Goal: Information Seeking & Learning: Check status

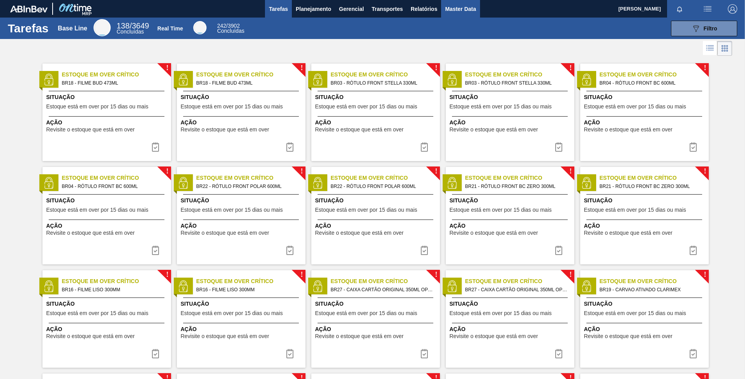
click at [464, 6] on span "Master Data" at bounding box center [460, 8] width 31 height 9
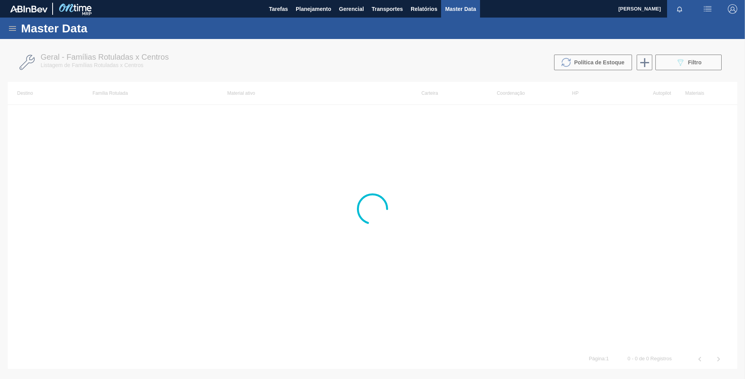
click at [13, 24] on icon at bounding box center [12, 28] width 9 height 9
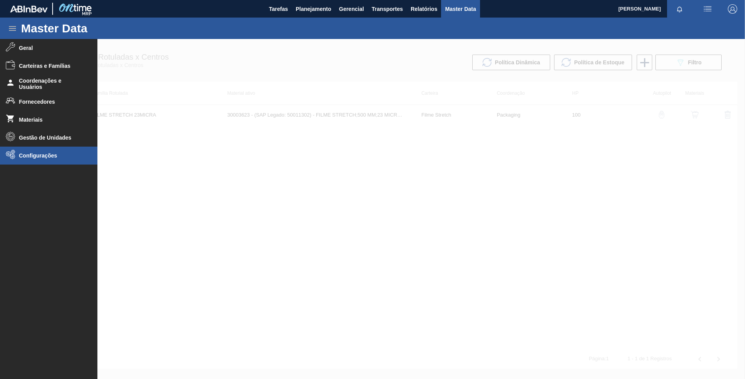
click at [60, 154] on span "Configurações" at bounding box center [51, 155] width 64 height 6
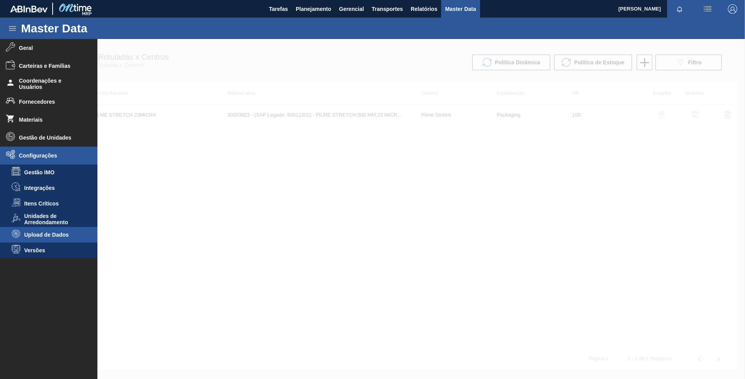
click at [60, 239] on li "Upload de Dados" at bounding box center [48, 235] width 97 height 16
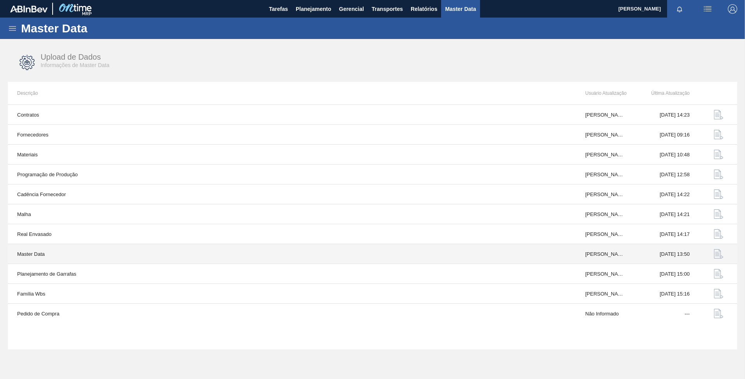
click at [712, 250] on button "button" at bounding box center [718, 253] width 19 height 19
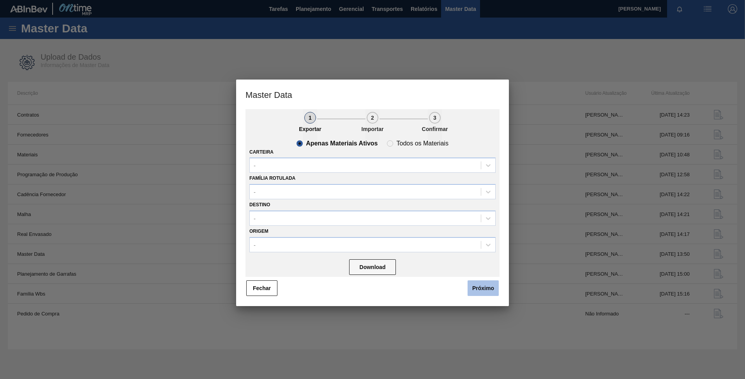
click at [487, 290] on button "Próximo" at bounding box center [482, 288] width 31 height 16
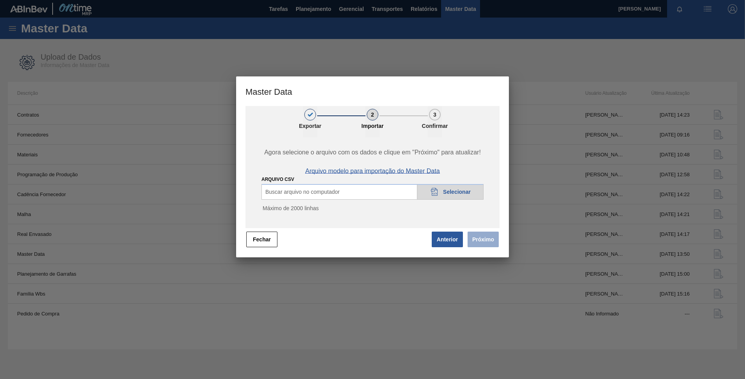
click at [409, 171] on span "Arquivo modelo para importação do Master Data" at bounding box center [372, 171] width 134 height 7
click at [431, 171] on span "Arquivo modelo para importação do Master Data" at bounding box center [372, 171] width 134 height 7
click at [446, 188] on div "20DAD902-3625-4257-8FDA-0C0CB19E2A3D Selecionar" at bounding box center [450, 192] width 67 height 16
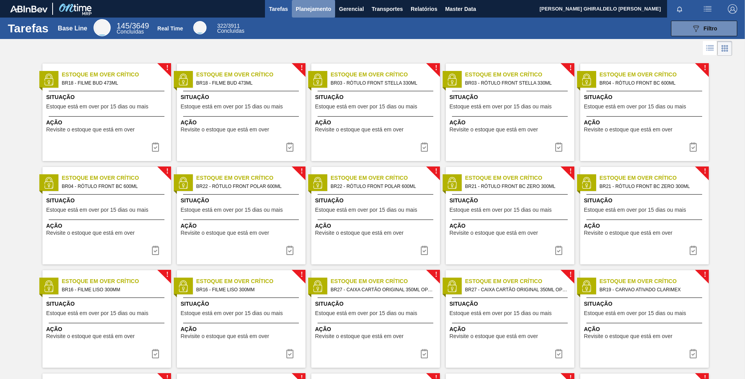
click at [324, 10] on span "Planejamento" at bounding box center [313, 8] width 35 height 9
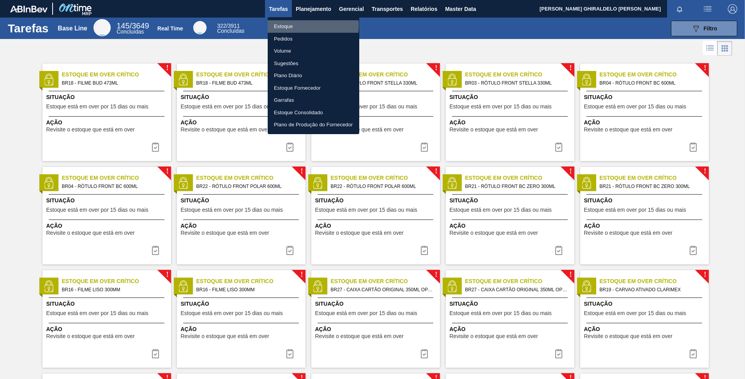
click at [289, 25] on li "Estoque" at bounding box center [314, 26] width 92 height 12
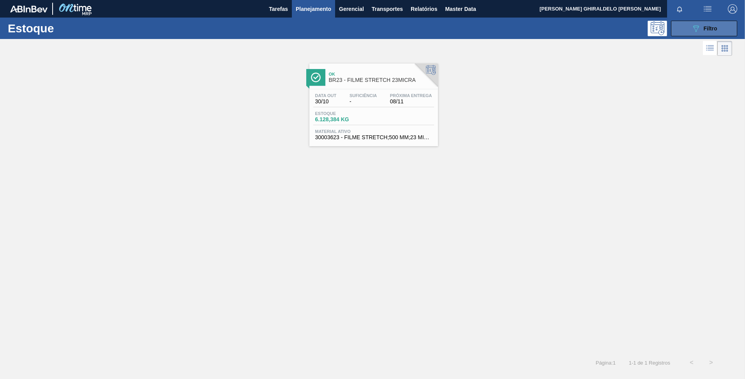
click at [711, 28] on span "Filtro" at bounding box center [711, 28] width 14 height 6
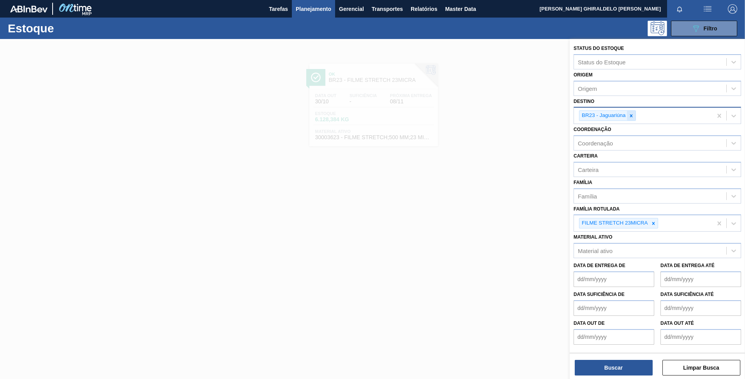
click at [631, 115] on icon at bounding box center [631, 115] width 3 height 3
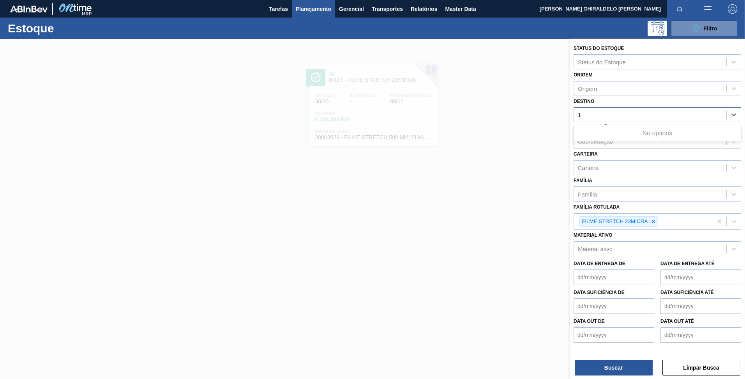
type input "15"
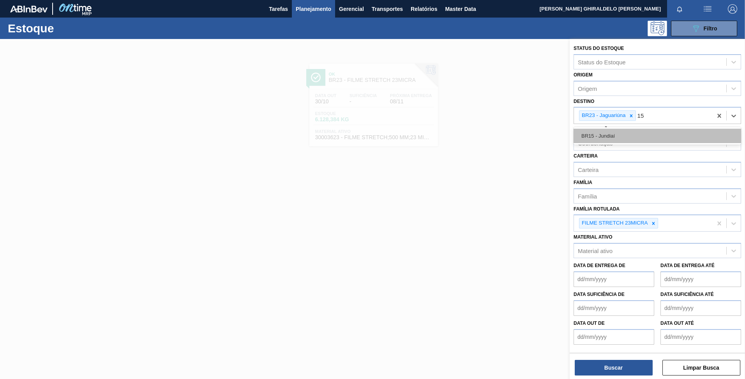
click at [613, 133] on div "BR15 - Jundiaí" at bounding box center [657, 136] width 168 height 14
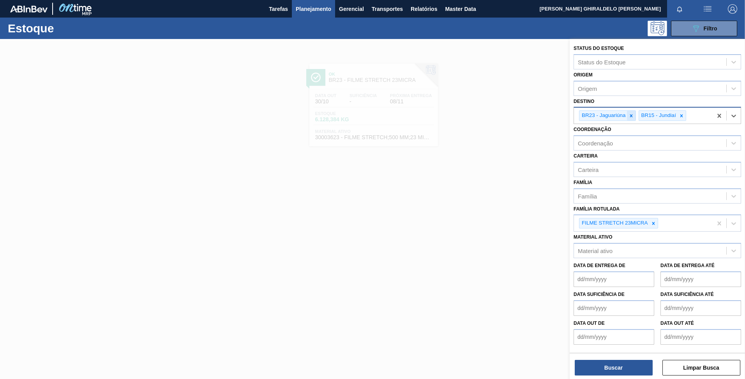
click at [630, 117] on icon at bounding box center [630, 115] width 5 height 5
click at [653, 224] on icon at bounding box center [653, 222] width 5 height 5
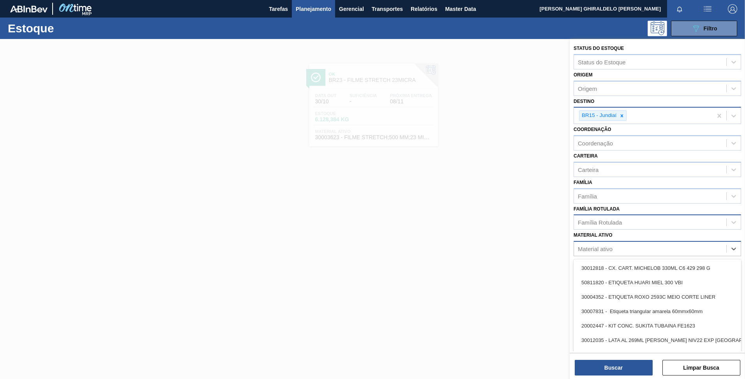
click at [624, 247] on div "Material ativo" at bounding box center [650, 248] width 152 height 11
paste ativo "30003518"
type ativo "30003518"
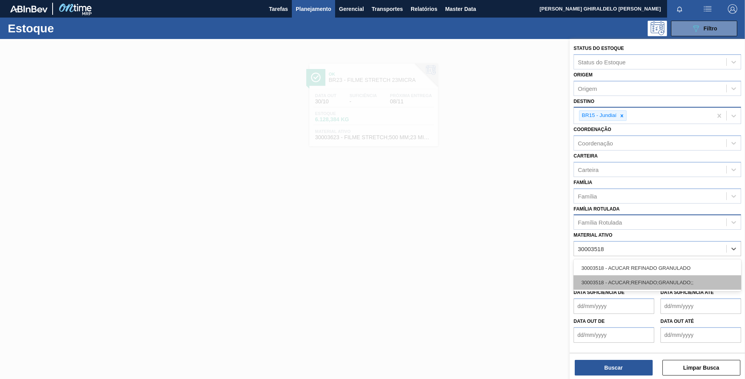
click at [604, 285] on div "30003518 - ACUCAR;REFINADO;GRANULADO;;" at bounding box center [657, 282] width 168 height 14
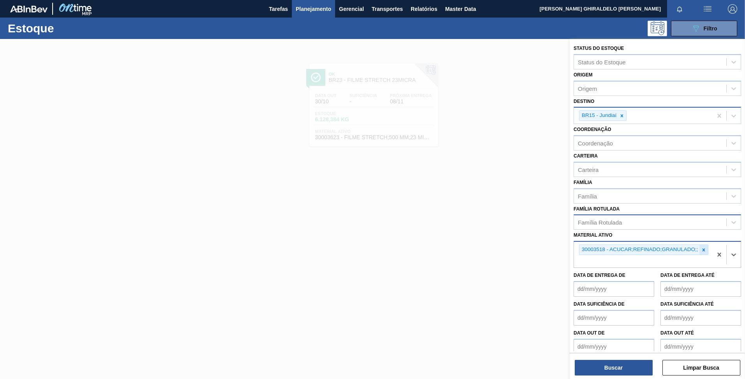
click at [699, 250] on div at bounding box center [703, 250] width 9 height 10
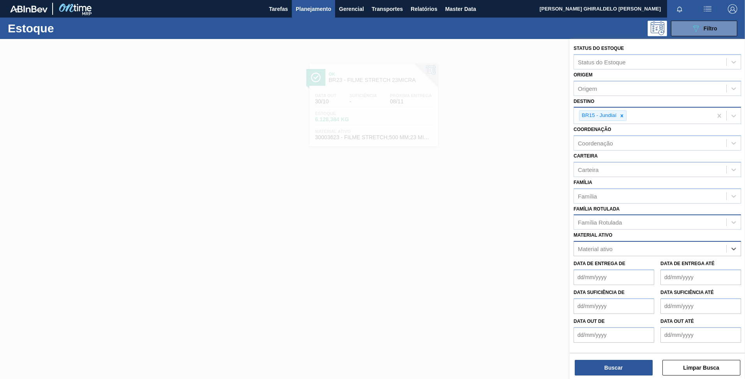
click at [666, 225] on div "Família Rotulada" at bounding box center [650, 222] width 152 height 11
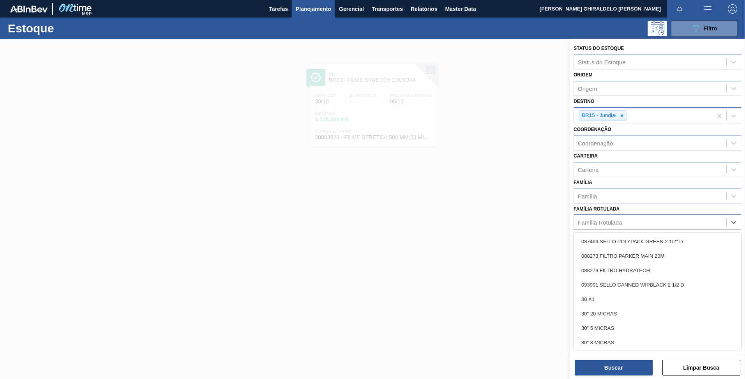
paste Rotulada "AÇÚCAR REFINADO"
type Rotulada "AÇÚCAR REFINADO"
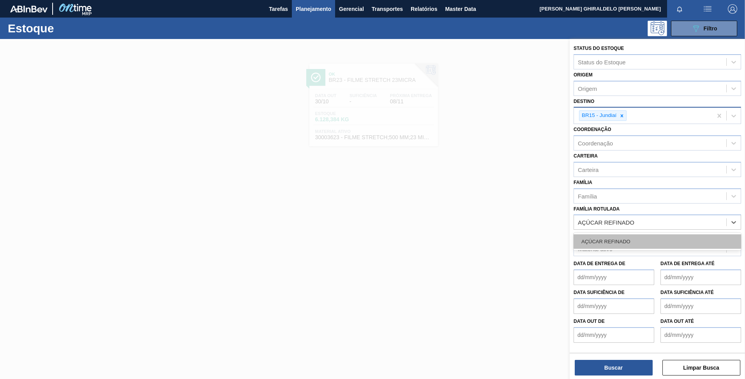
click at [624, 241] on div "AÇÚCAR REFINADO" at bounding box center [657, 241] width 168 height 14
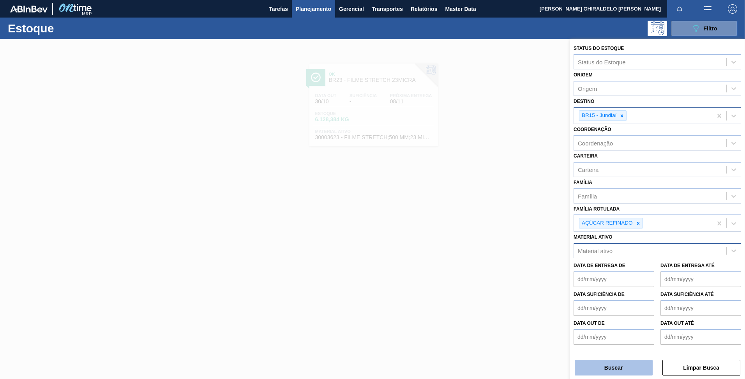
click at [612, 362] on button "Buscar" at bounding box center [614, 368] width 78 height 16
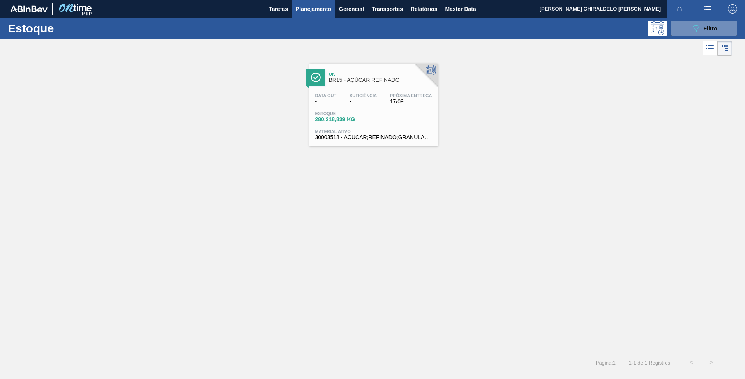
click at [359, 76] on span "Ok" at bounding box center [381, 74] width 105 height 5
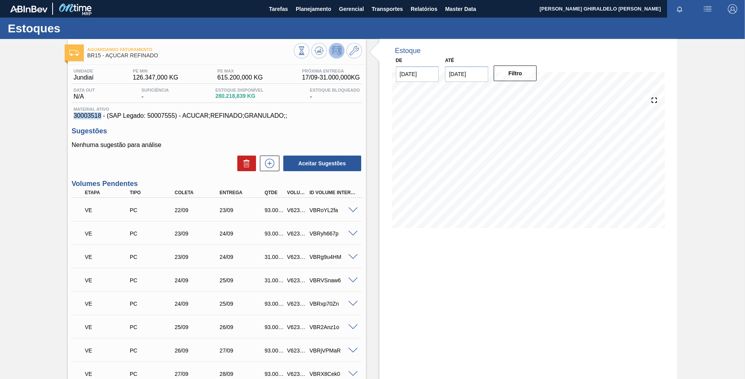
drag, startPoint x: 101, startPoint y: 113, endPoint x: 63, endPoint y: 118, distance: 37.3
copy span "30003518"
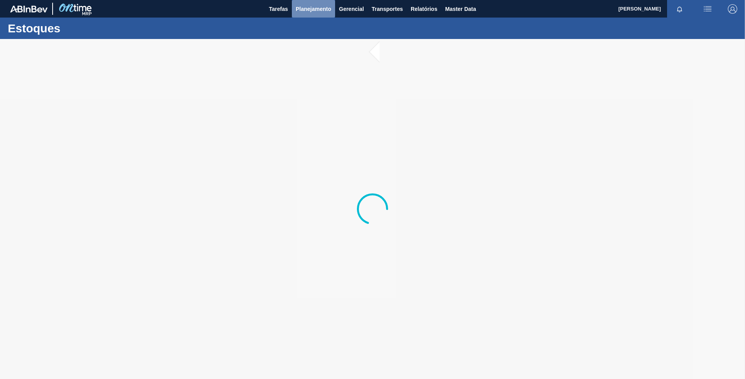
click at [312, 10] on span "Planejamento" at bounding box center [313, 8] width 35 height 9
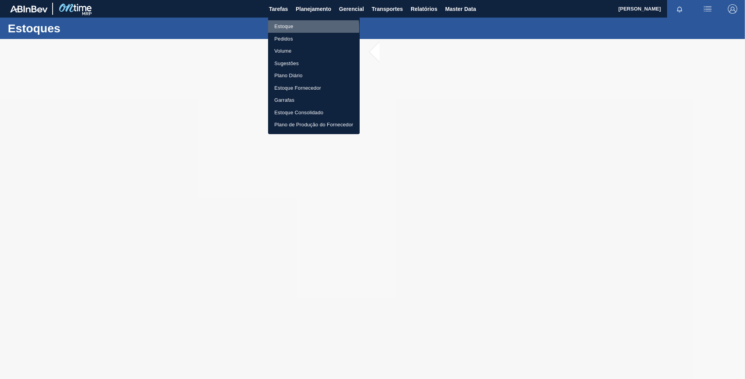
click at [282, 28] on li "Estoque" at bounding box center [314, 26] width 92 height 12
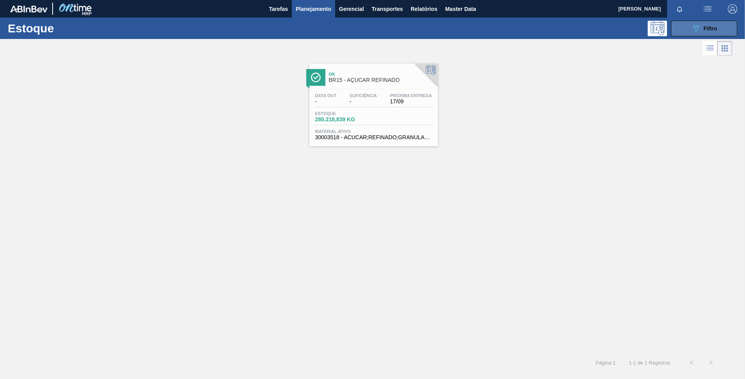
click at [700, 25] on div "089F7B8B-B2A5-4AFE-B5C0-19BA573D28AC Filtro" at bounding box center [704, 28] width 26 height 9
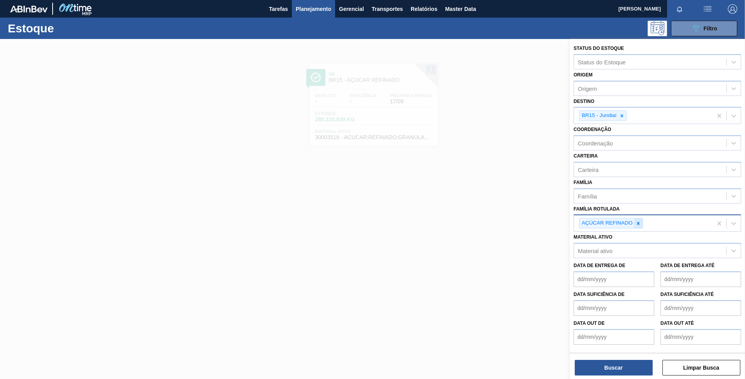
click at [640, 223] on icon at bounding box center [637, 222] width 5 height 5
paste Rotulada "AÇÚCAR CRISTAL"
type Rotulada "AÇÚCAR CRISTAL"
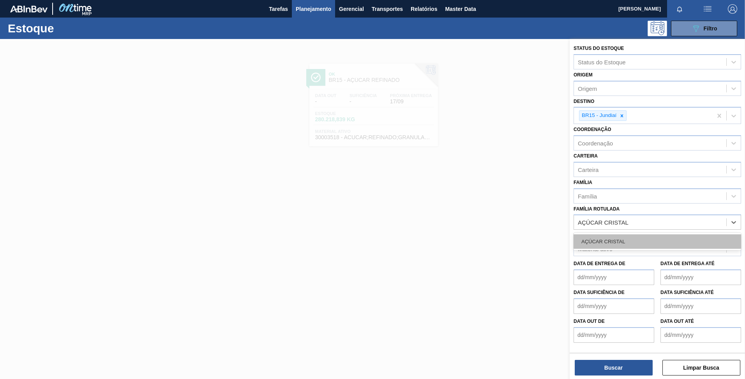
click at [603, 241] on div "AÇÚCAR CRISTAL" at bounding box center [657, 241] width 168 height 14
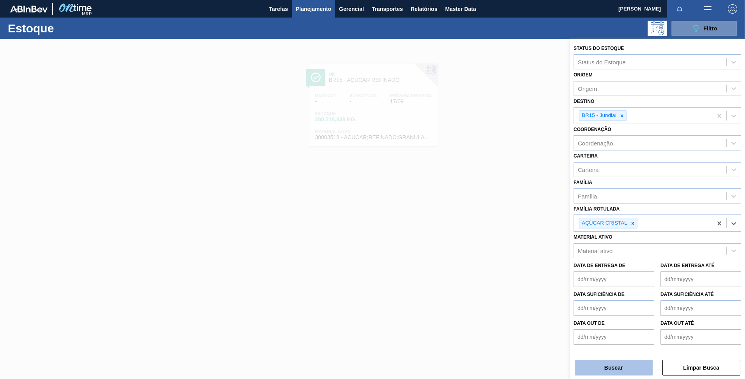
click at [613, 365] on button "Buscar" at bounding box center [614, 368] width 78 height 16
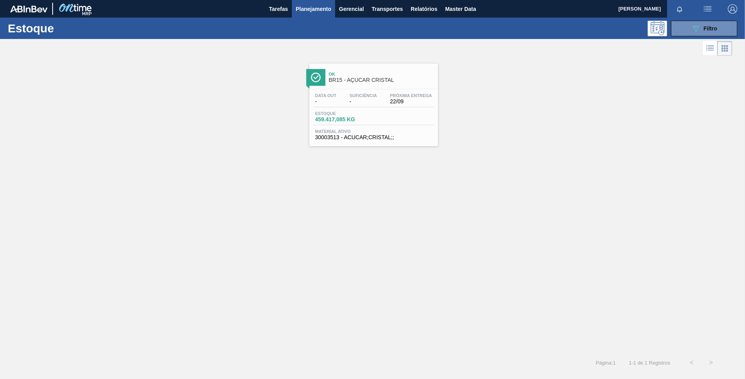
click at [387, 83] on div "Ok BR15 - AÇÚCAR CRISTAL" at bounding box center [381, 78] width 105 height 18
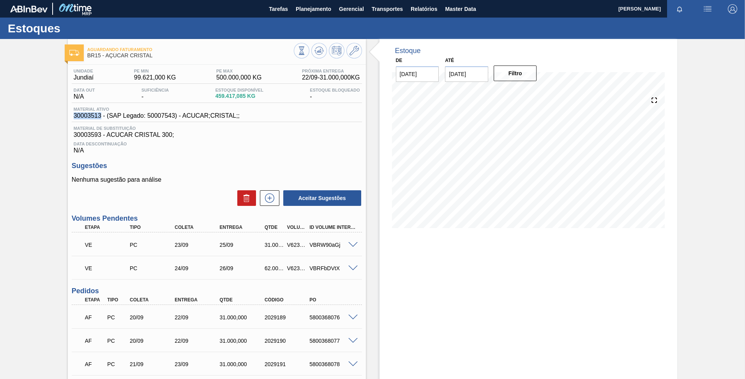
drag, startPoint x: 101, startPoint y: 118, endPoint x: 66, endPoint y: 116, distance: 35.1
click at [66, 116] on div "Aguardando Faturamento BR15 - AÇÚCAR CRISTAL Unidade Jundiaí PE MIN 99.621,000 …" at bounding box center [372, 250] width 745 height 423
copy span "30003513"
drag, startPoint x: 101, startPoint y: 133, endPoint x: 61, endPoint y: 136, distance: 39.4
click at [61, 136] on div "Aguardando Faturamento BR15 - AÇÚCAR CRISTAL Unidade Jundiaí PE MIN 99.621,000 …" at bounding box center [372, 250] width 745 height 423
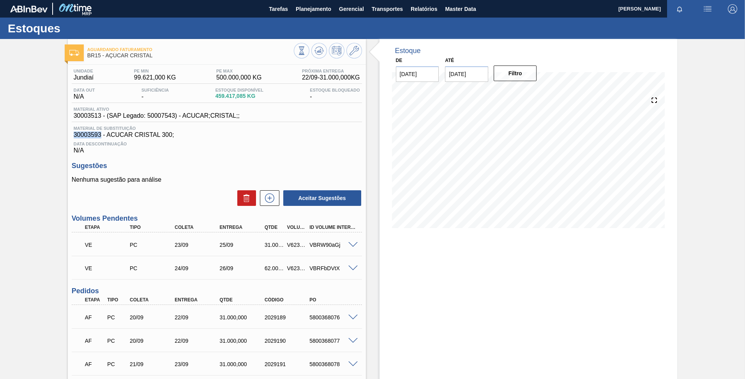
copy span "30003593"
click at [349, 54] on icon at bounding box center [353, 50] width 9 height 9
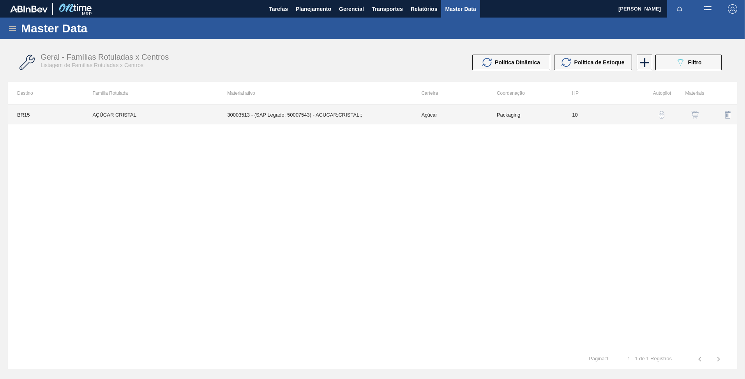
click at [571, 110] on td "10" at bounding box center [600, 114] width 75 height 19
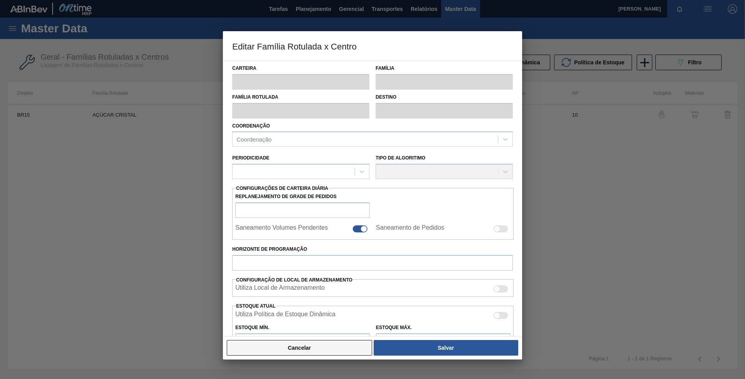
type input "Açúcar"
type input "AÇÚCAR CRISTAL"
type input "BR15 - Jundiaí"
type input "1"
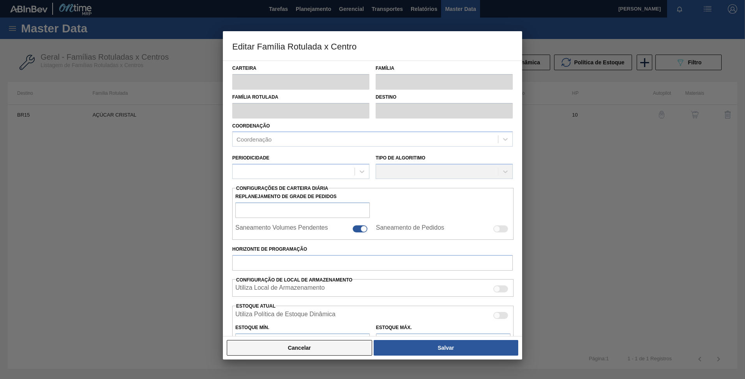
type input "10"
type input "99.621"
type input "500.000"
type input "0"
type input "99.621,000"
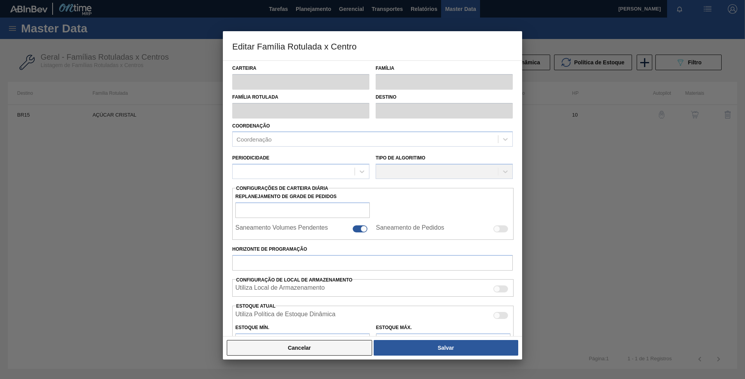
checkbox input "true"
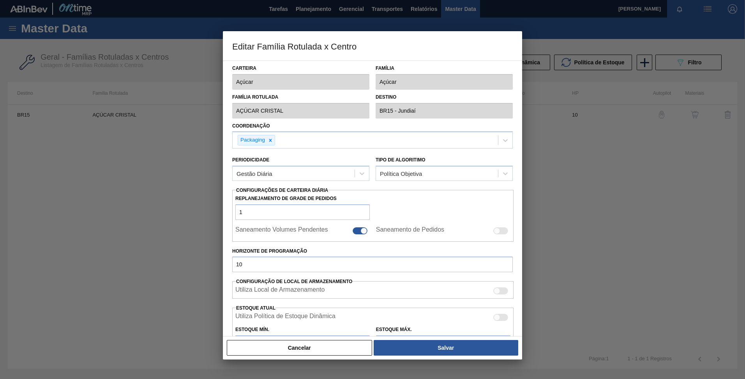
drag, startPoint x: 328, startPoint y: 347, endPoint x: 364, endPoint y: 326, distance: 41.9
click at [328, 347] on button "Cancelar" at bounding box center [299, 348] width 145 height 16
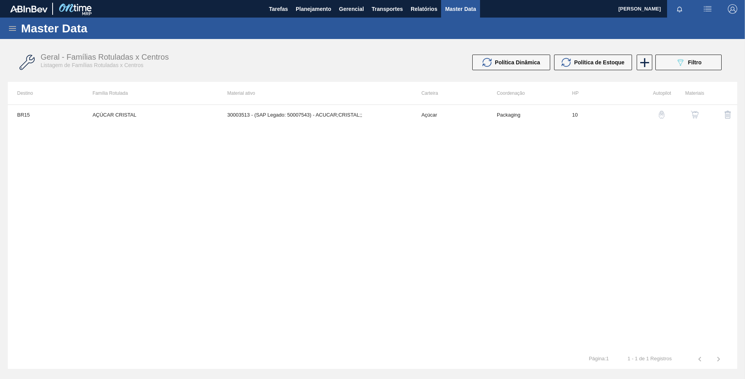
click at [693, 115] on img "button" at bounding box center [695, 115] width 8 height 8
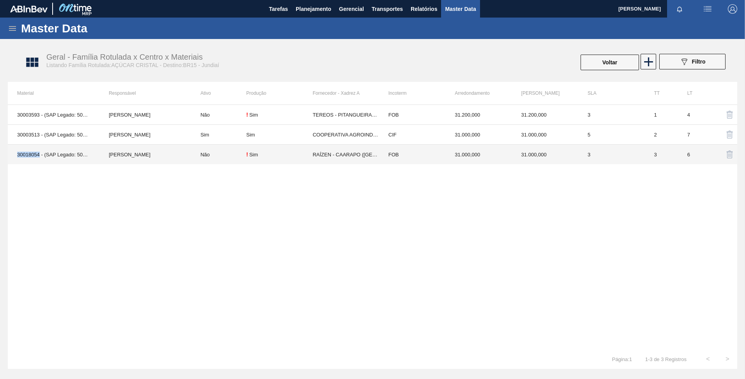
drag, startPoint x: 14, startPoint y: 155, endPoint x: 40, endPoint y: 155, distance: 26.1
click at [40, 155] on td "30018054 - (SAP Legado: 50805751) - ACUCAR CRISTAL 450 VVHP" at bounding box center [54, 155] width 92 height 20
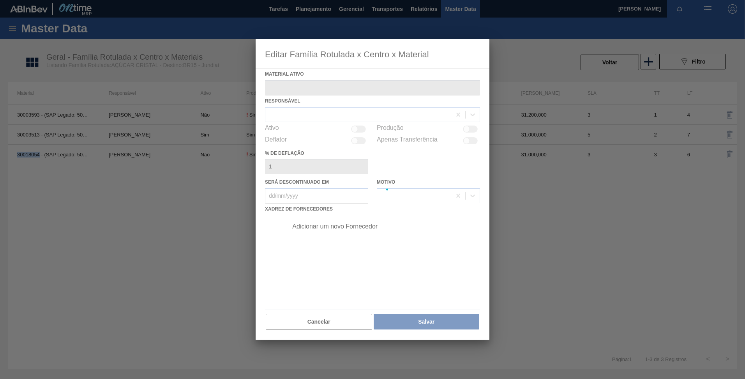
type ativo "30018054 - (SAP Legado: 50805751) - ACUCAR CRISTAL 450 VVHP"
checkbox input "true"
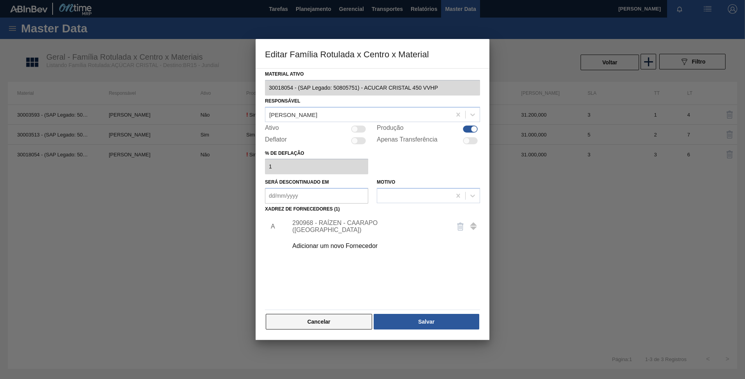
click at [356, 322] on button "Cancelar" at bounding box center [319, 322] width 106 height 16
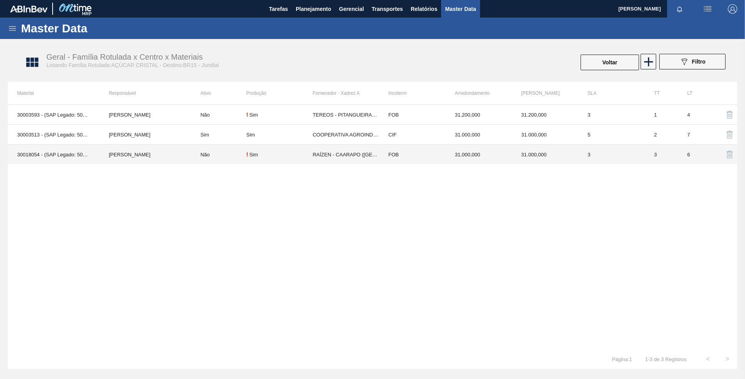
click at [39, 155] on td "30018054 - (SAP Legado: 50805751) - ACUCAR CRISTAL 450 VVHP" at bounding box center [54, 155] width 92 height 20
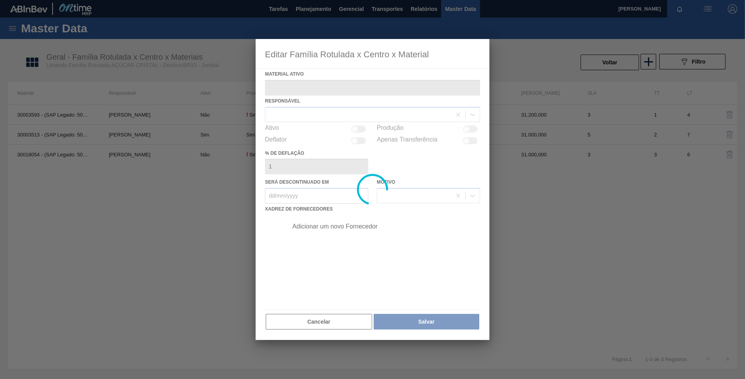
type ativo "30018054 - (SAP Legado: 50805751) - ACUCAR CRISTAL 450 VVHP"
checkbox input "true"
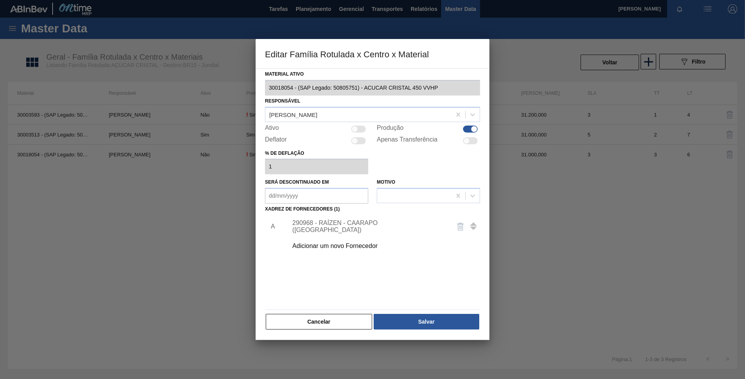
click at [250, 88] on div "Editar Família Rotulada x Centro x Material Material ativo 30018054 - (SAP Lega…" at bounding box center [372, 189] width 745 height 379
click at [342, 323] on button "Cancelar" at bounding box center [319, 322] width 106 height 16
